Goal: Information Seeking & Learning: Understand process/instructions

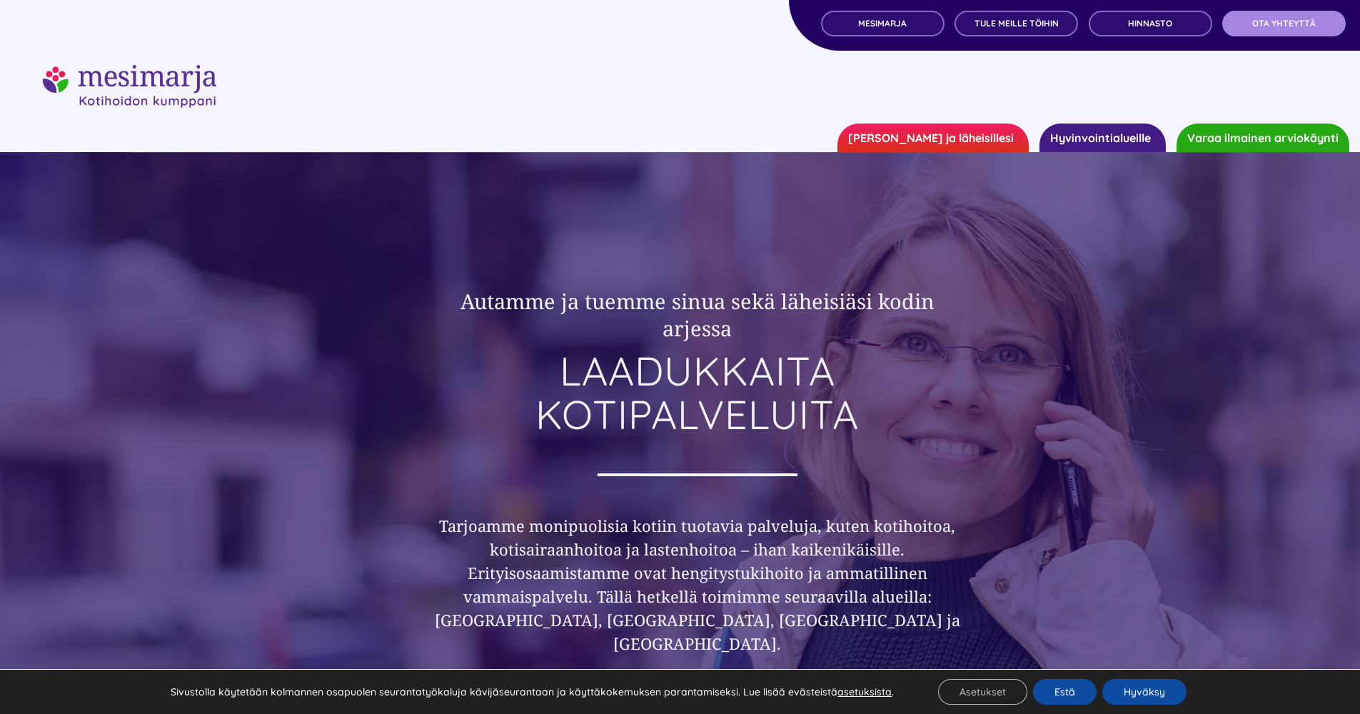
click at [1275, 24] on span "OTA YHTEYTTÄ" at bounding box center [1285, 24] width 64 height 10
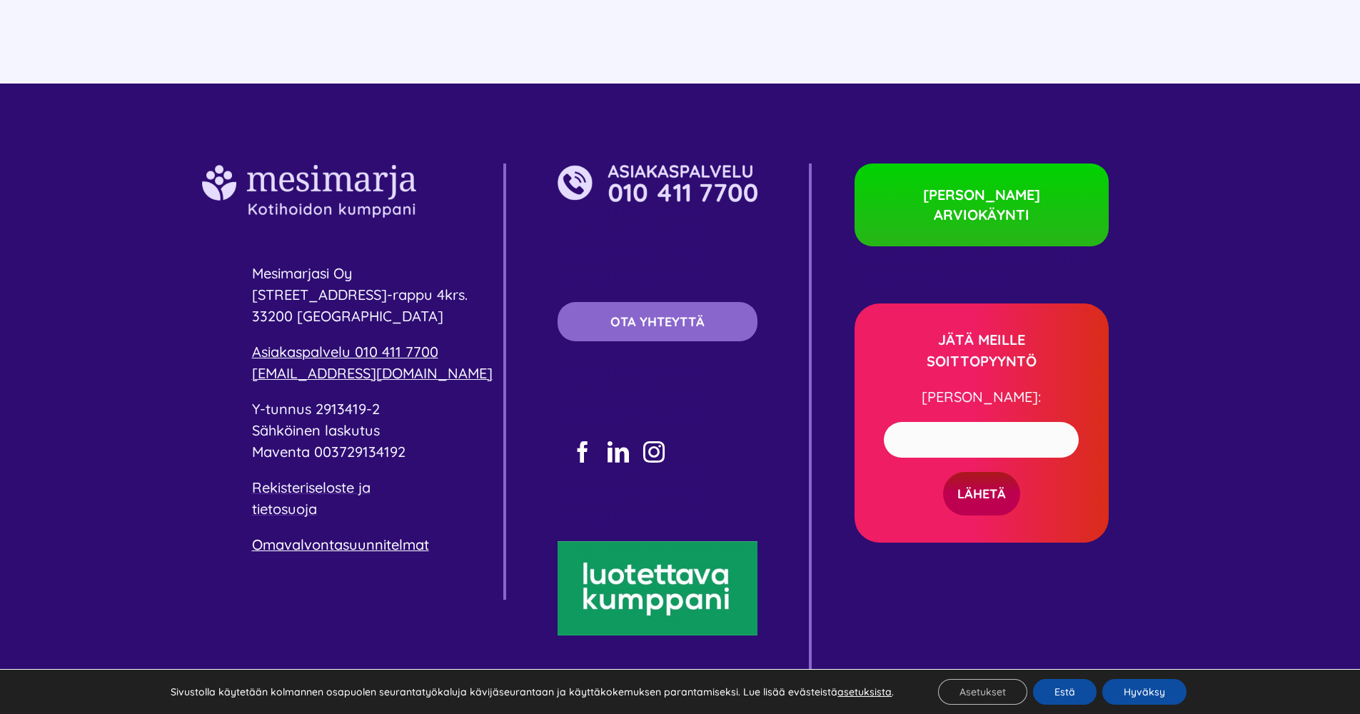
scroll to position [2887, 0]
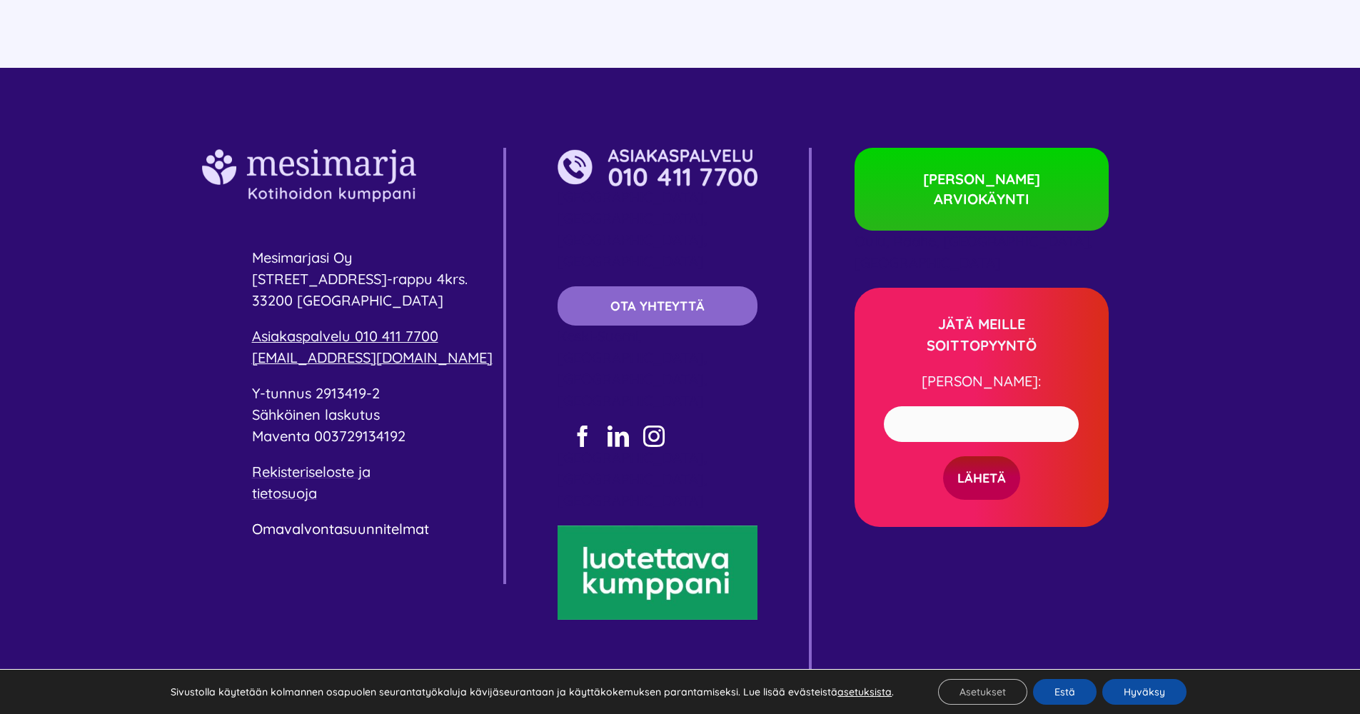
click at [332, 529] on link "Omavalvontasuunnitelmat" at bounding box center [340, 529] width 177 height 18
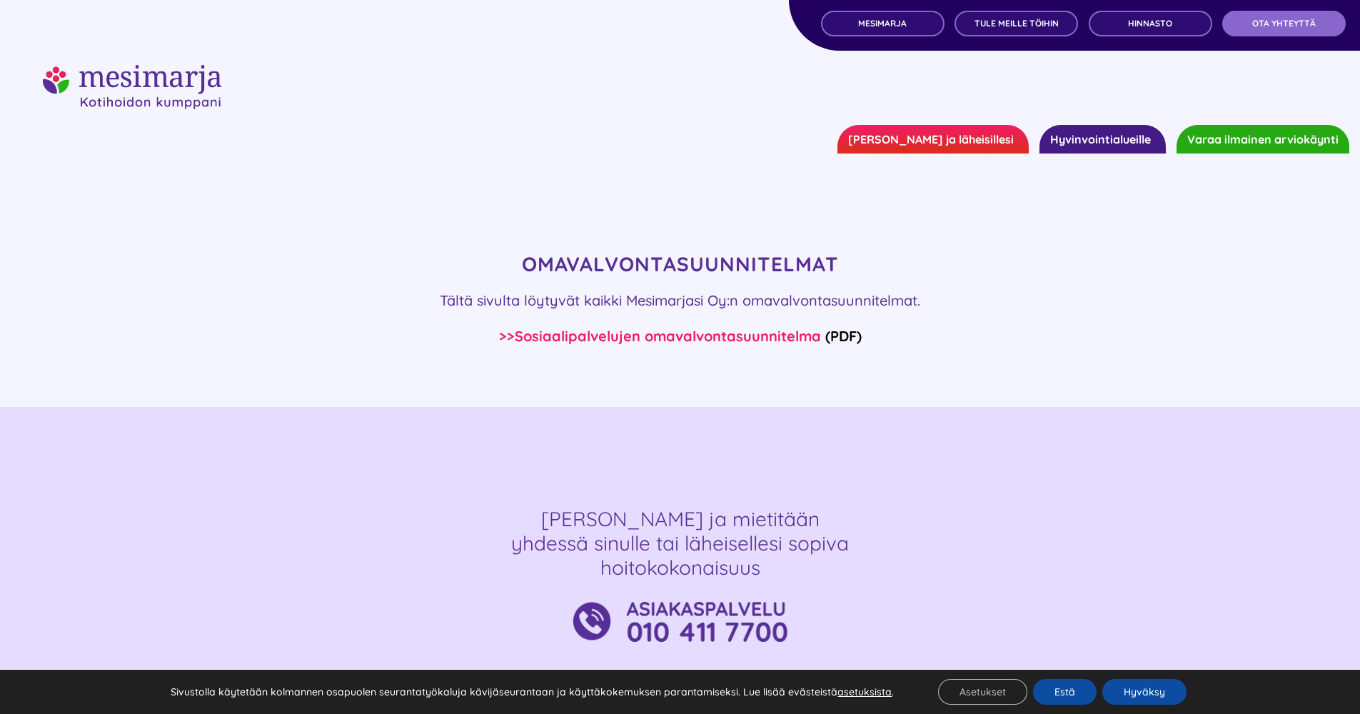
click at [618, 338] on link "Sosiaalipalvelujen omavalvontasuunnitelma" at bounding box center [668, 336] width 306 height 18
click at [1133, 28] on span "Hinnasto" at bounding box center [1150, 24] width 44 height 10
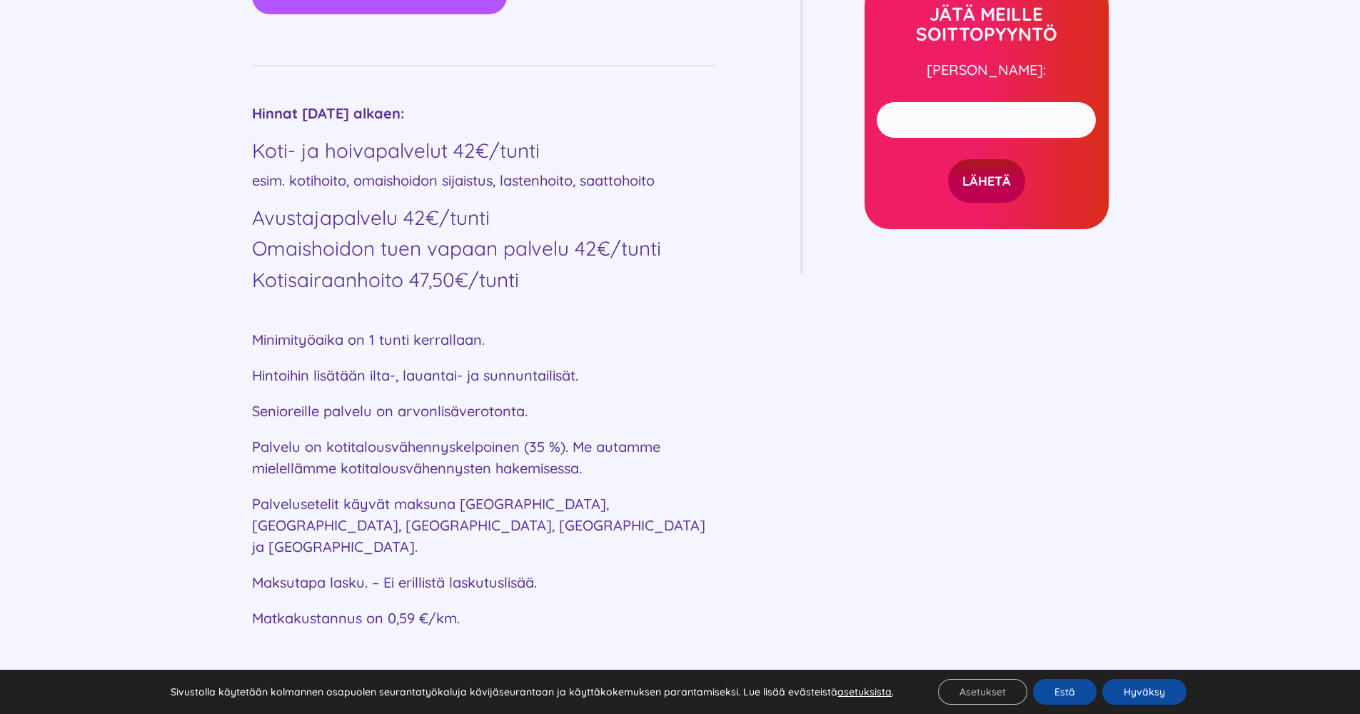
scroll to position [655, 0]
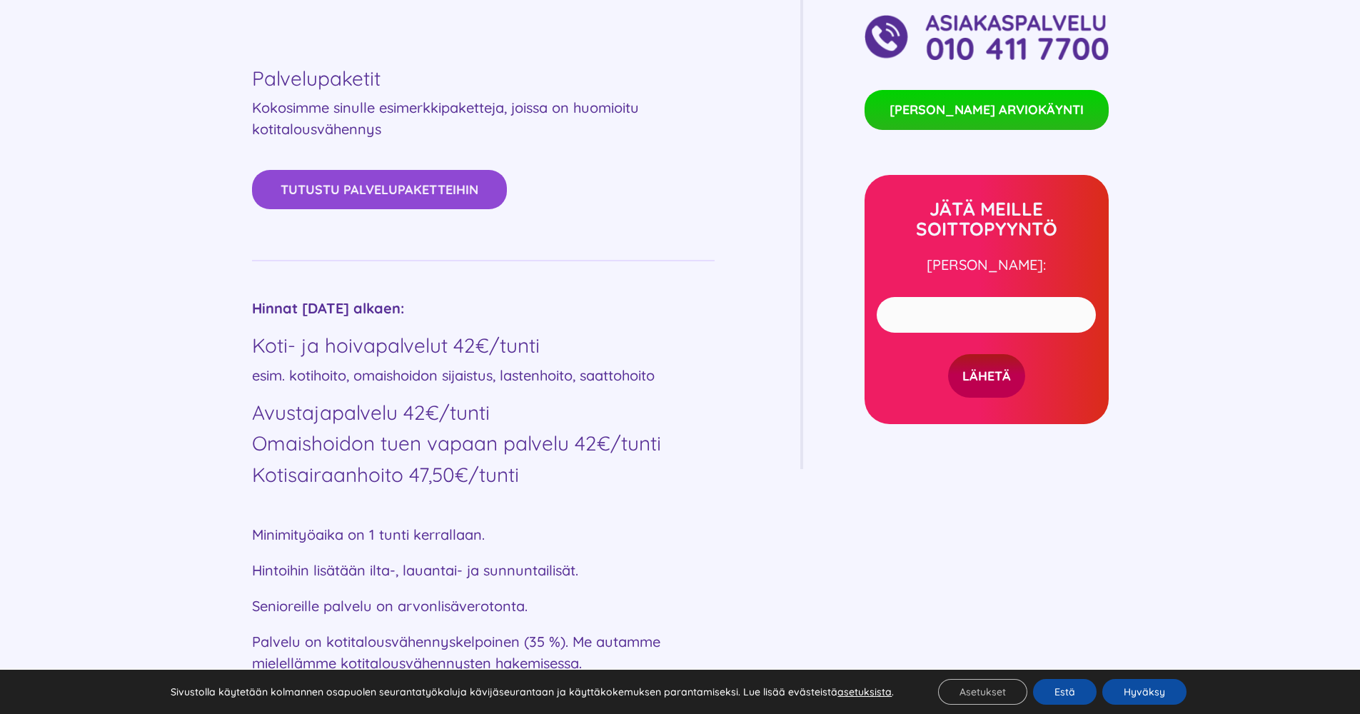
click at [394, 185] on span "Tutustu palvelupaketteihin" at bounding box center [380, 189] width 198 height 15
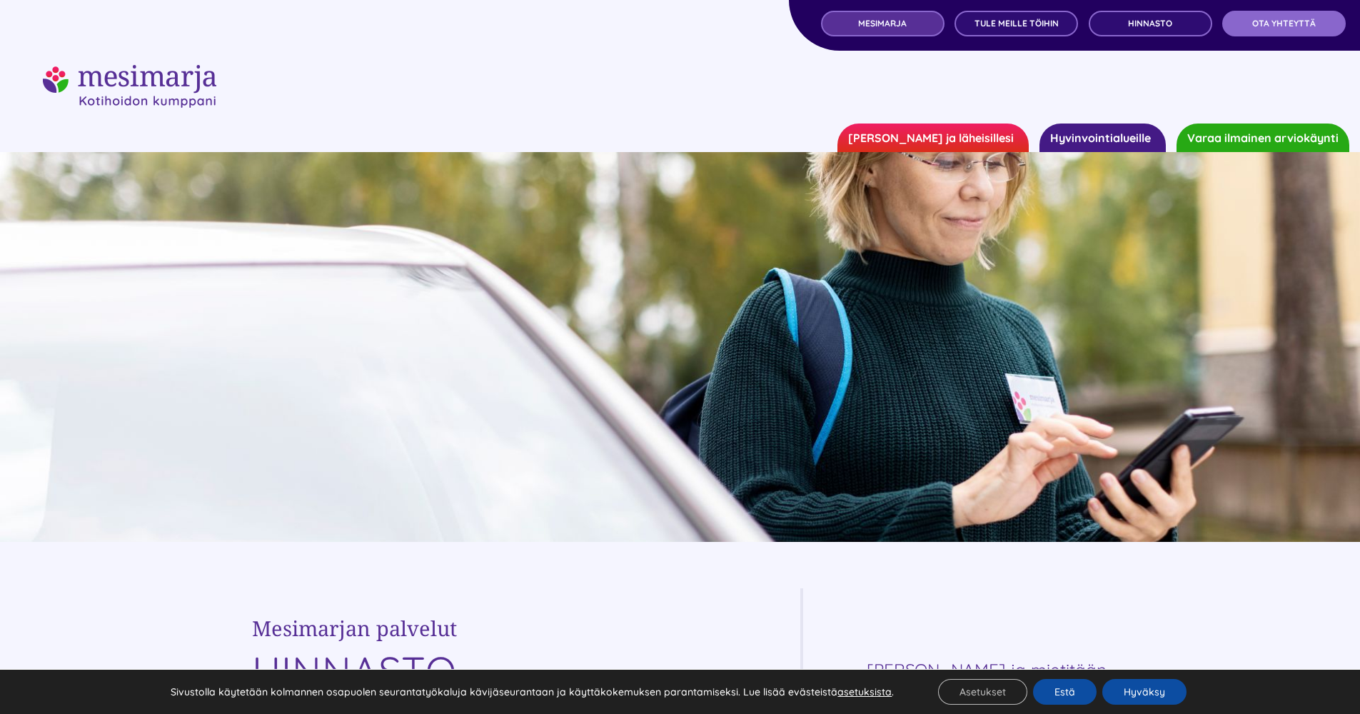
click at [876, 24] on span "MESIMARJA" at bounding box center [882, 24] width 49 height 10
